Goal: Task Accomplishment & Management: Manage account settings

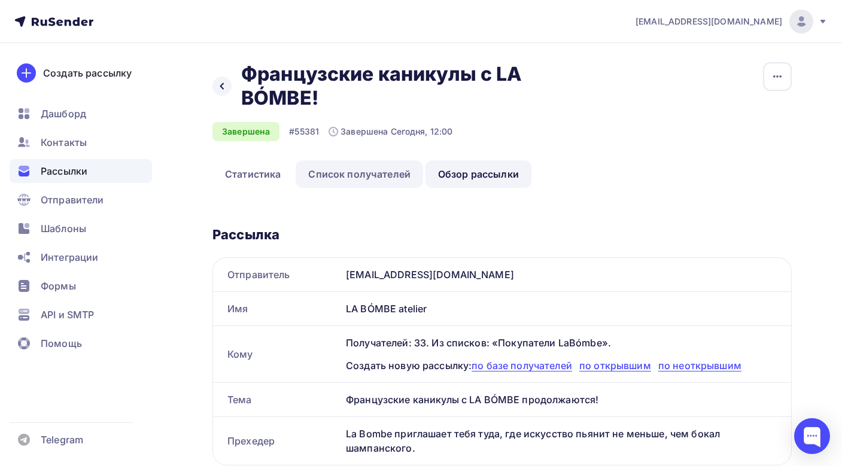
click at [327, 166] on link "Список получателей" at bounding box center [358, 174] width 127 height 28
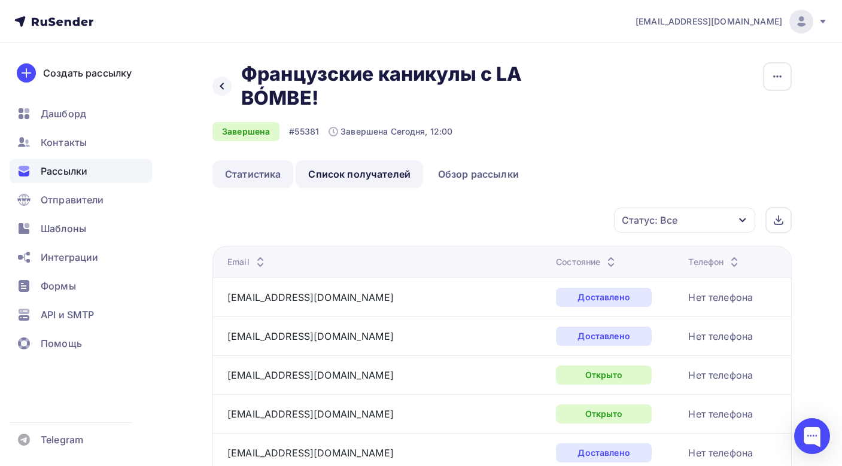
click at [231, 174] on link "Статистика" at bounding box center [252, 174] width 81 height 28
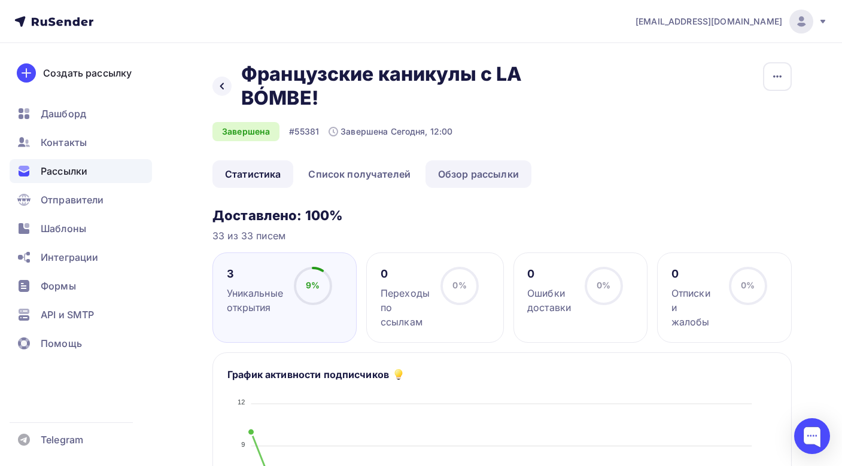
click at [487, 178] on link "Обзор рассылки" at bounding box center [478, 174] width 106 height 28
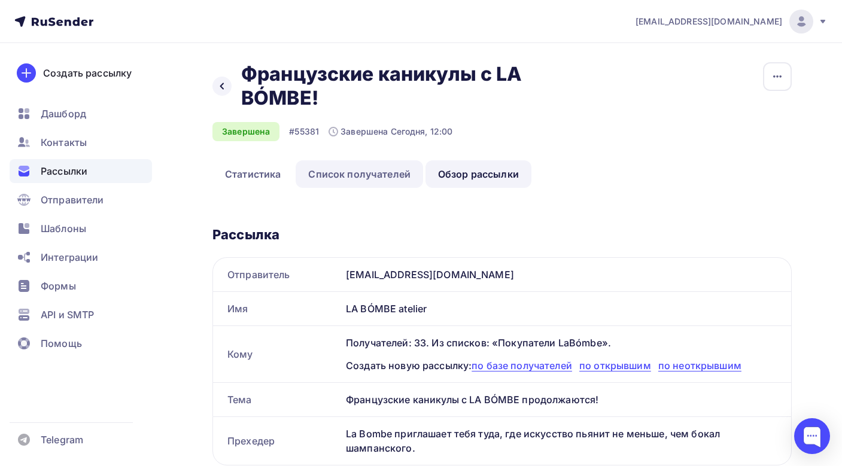
click at [371, 170] on link "Список получателей" at bounding box center [358, 174] width 127 height 28
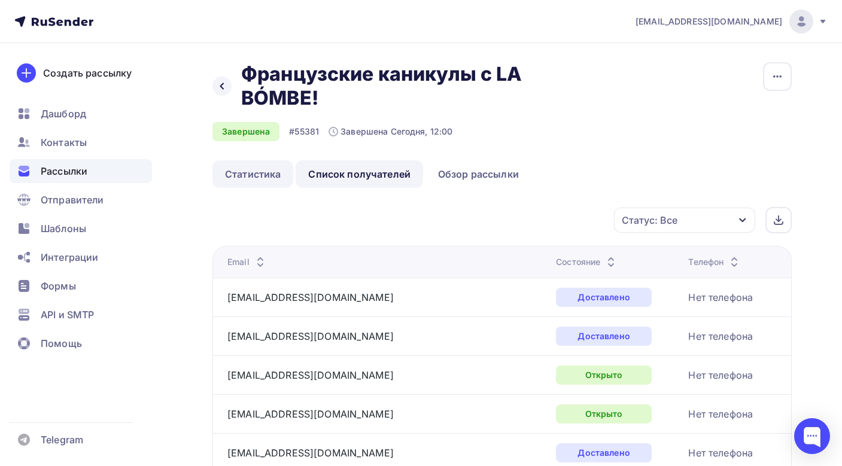
click at [246, 175] on link "Статистика" at bounding box center [252, 174] width 81 height 28
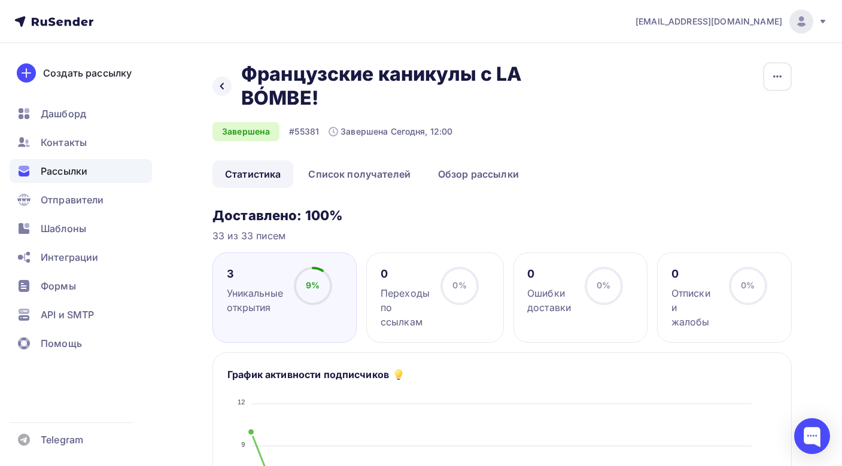
click at [322, 298] on circle at bounding box center [313, 286] width 36 height 36
click at [358, 178] on link "Список получателей" at bounding box center [358, 174] width 127 height 28
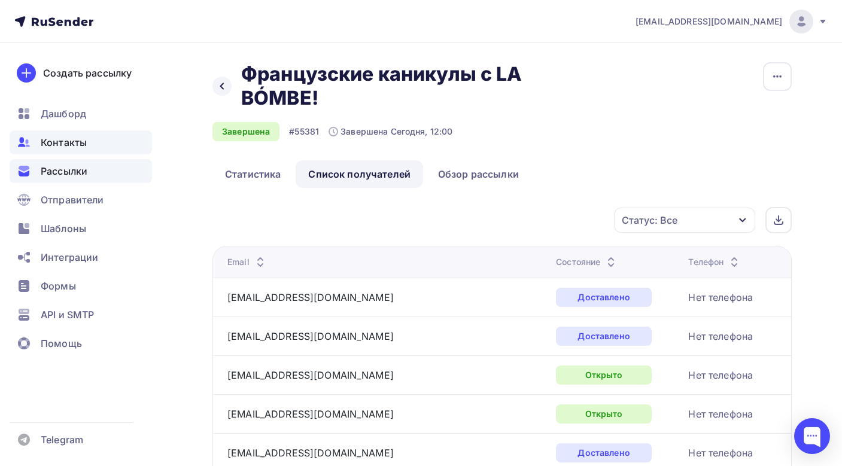
click at [78, 134] on div "Контакты" at bounding box center [81, 142] width 142 height 24
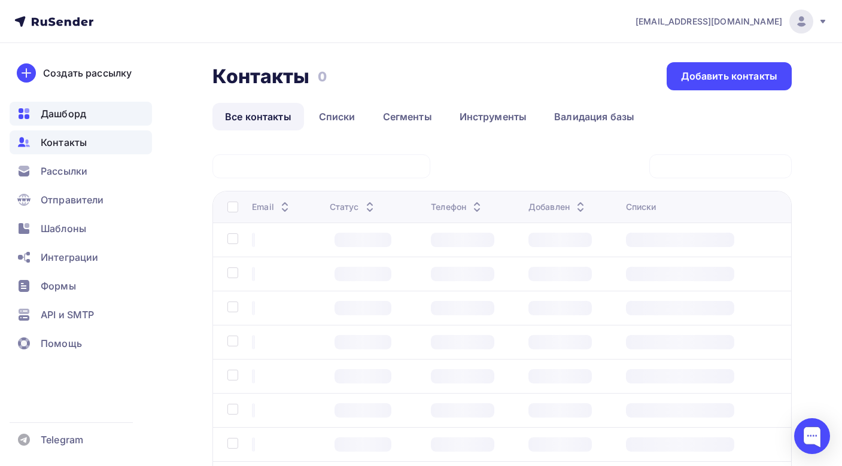
click at [81, 118] on span "Дашборд" at bounding box center [63, 113] width 45 height 14
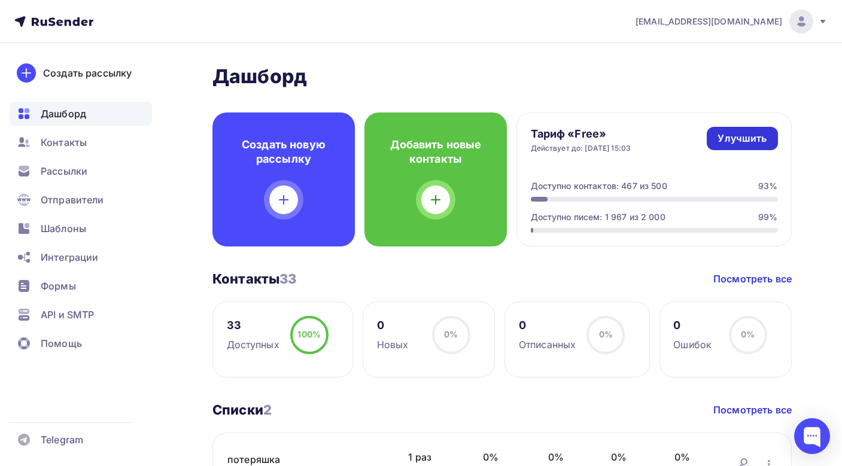
click at [727, 140] on div "Улучшить" at bounding box center [741, 139] width 49 height 14
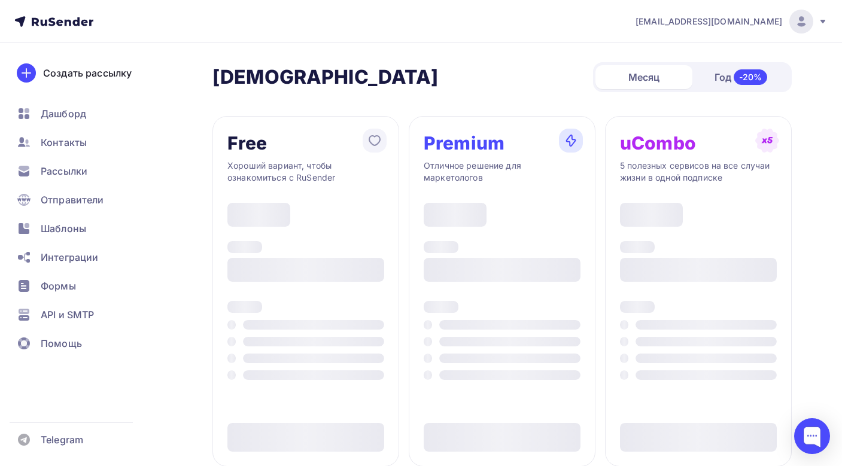
type input "500"
type input "100"
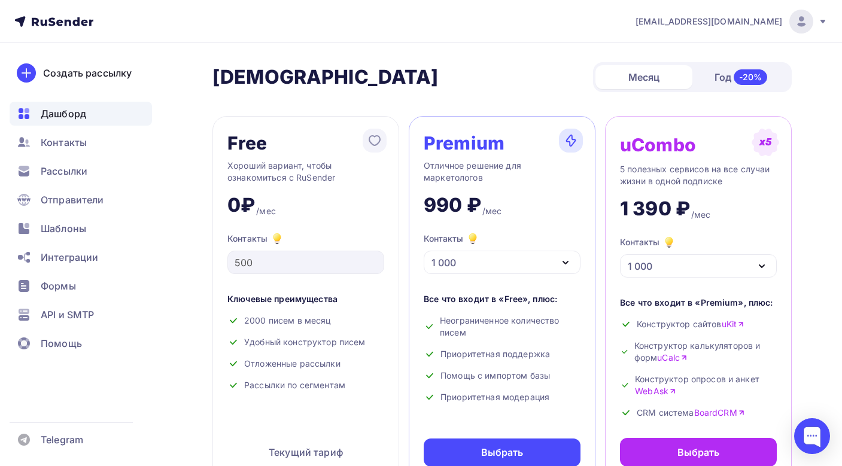
click at [77, 117] on span "Дашборд" at bounding box center [63, 113] width 45 height 14
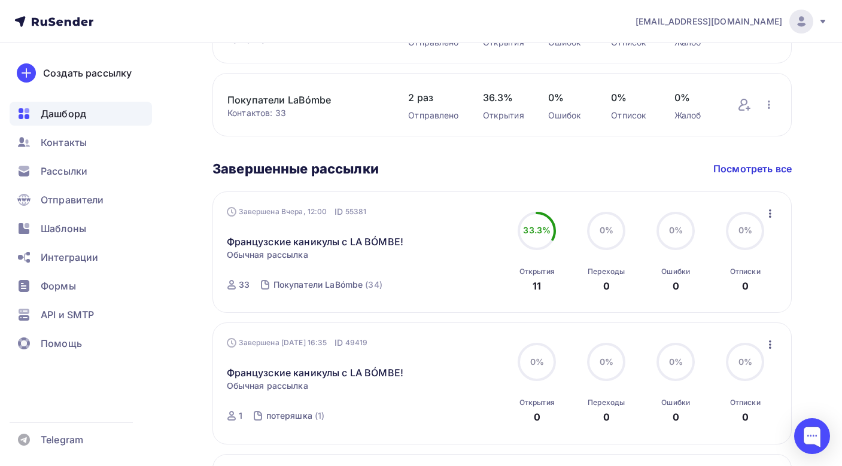
scroll to position [418, 0]
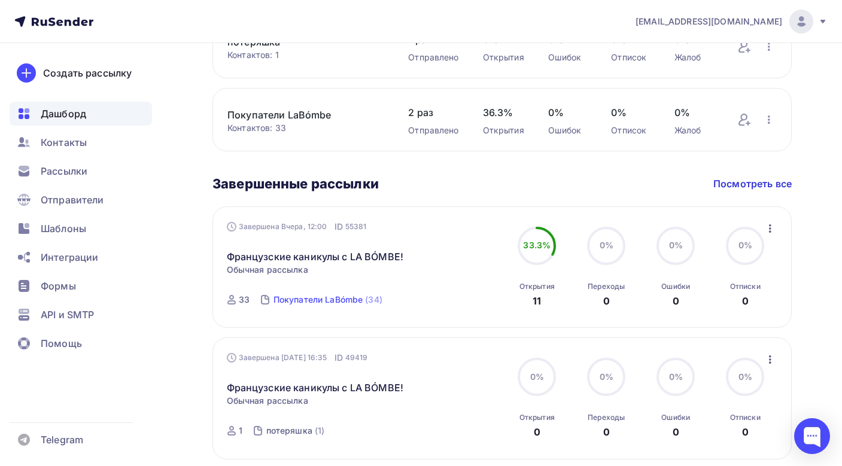
click at [367, 303] on div "(34)" at bounding box center [373, 300] width 17 height 12
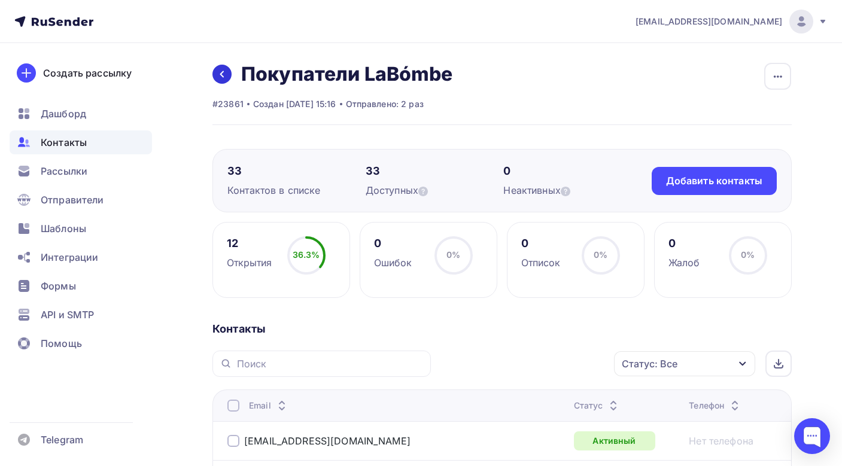
click at [230, 74] on link at bounding box center [221, 74] width 19 height 19
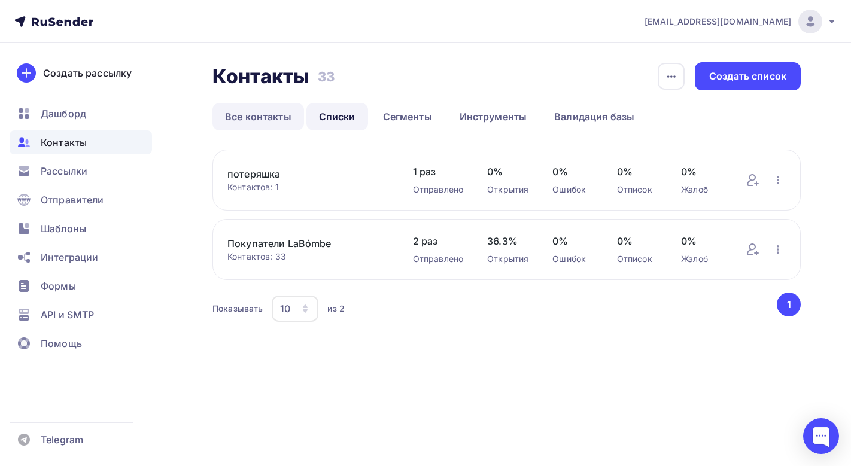
click at [272, 110] on link "Все контакты" at bounding box center [258, 117] width 92 height 28
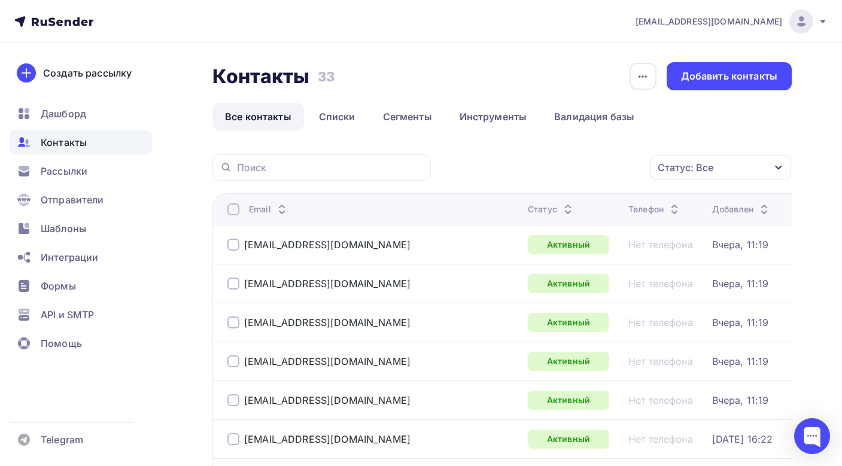
click at [108, 138] on div "Контакты" at bounding box center [81, 142] width 142 height 24
click at [79, 112] on span "Дашборд" at bounding box center [63, 113] width 45 height 14
